Goal: Browse casually

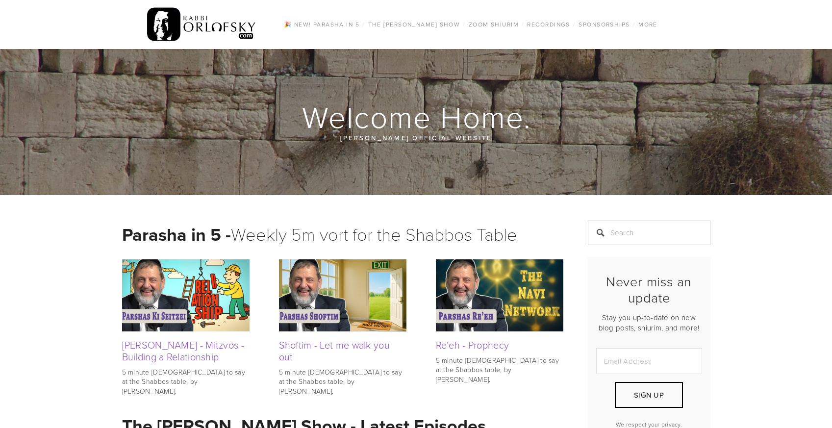
click at [168, 31] on img at bounding box center [201, 24] width 109 height 38
